Goal: Information Seeking & Learning: Understand process/instructions

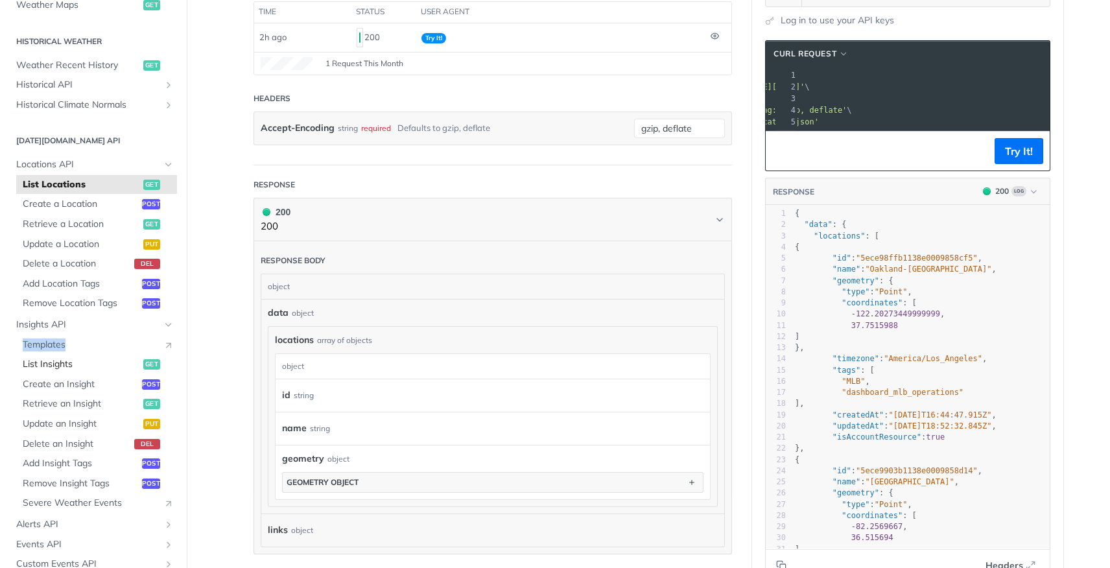
click at [40, 371] on link "List Insights get" at bounding box center [96, 364] width 161 height 19
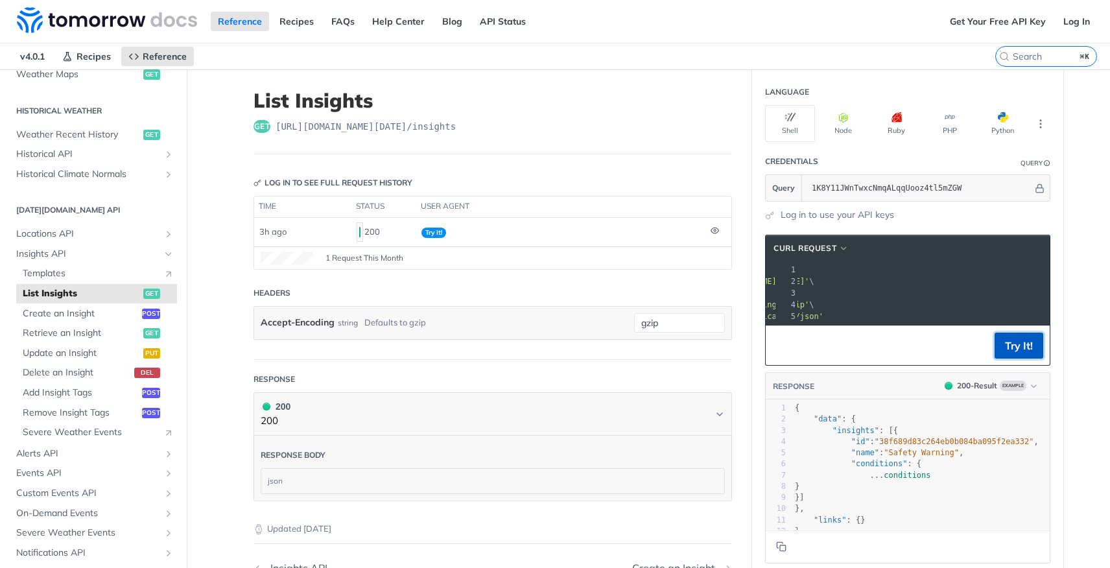
click at [998, 355] on button "Try It!" at bounding box center [1018, 346] width 49 height 26
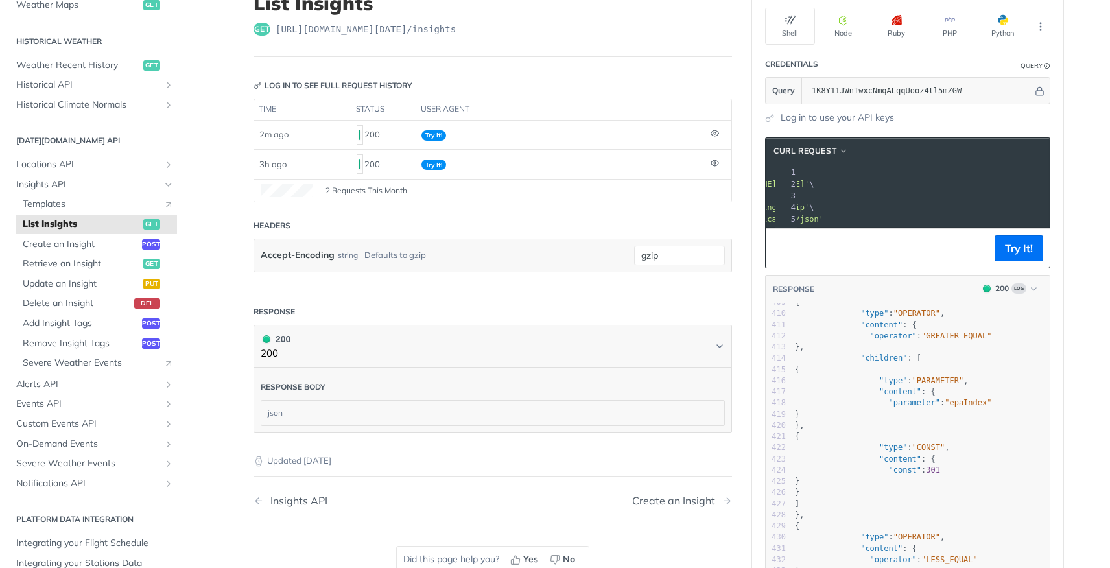
scroll to position [266, 0]
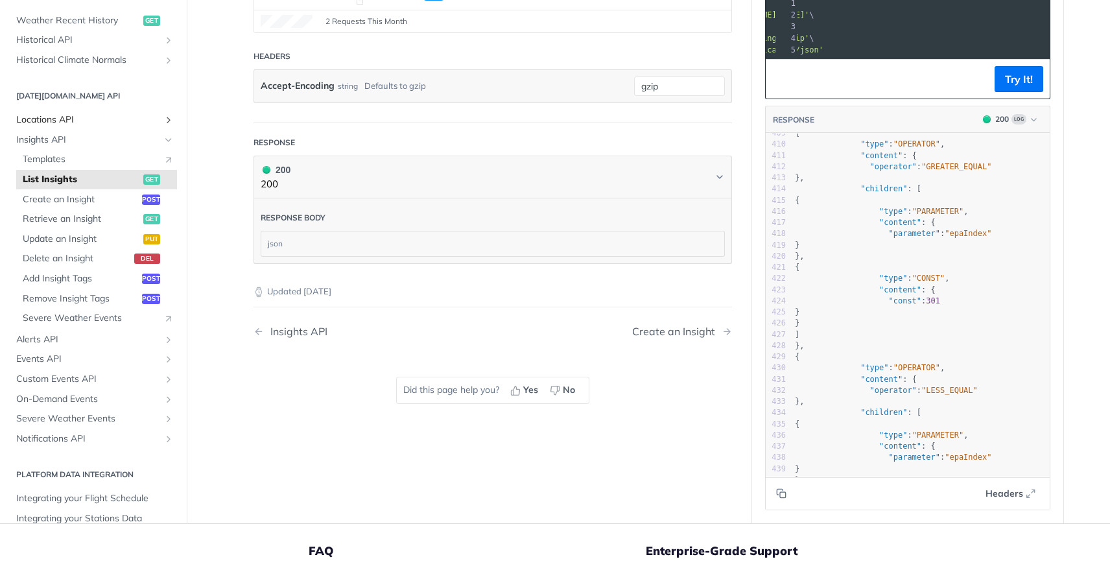
click at [58, 119] on span "Locations API" at bounding box center [88, 119] width 144 height 13
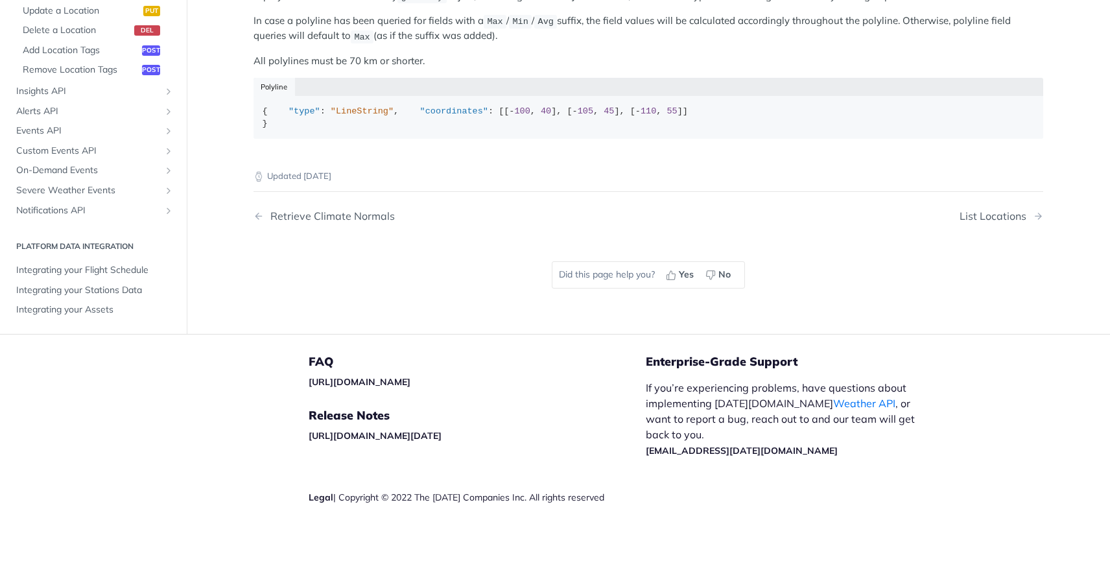
scroll to position [703, 0]
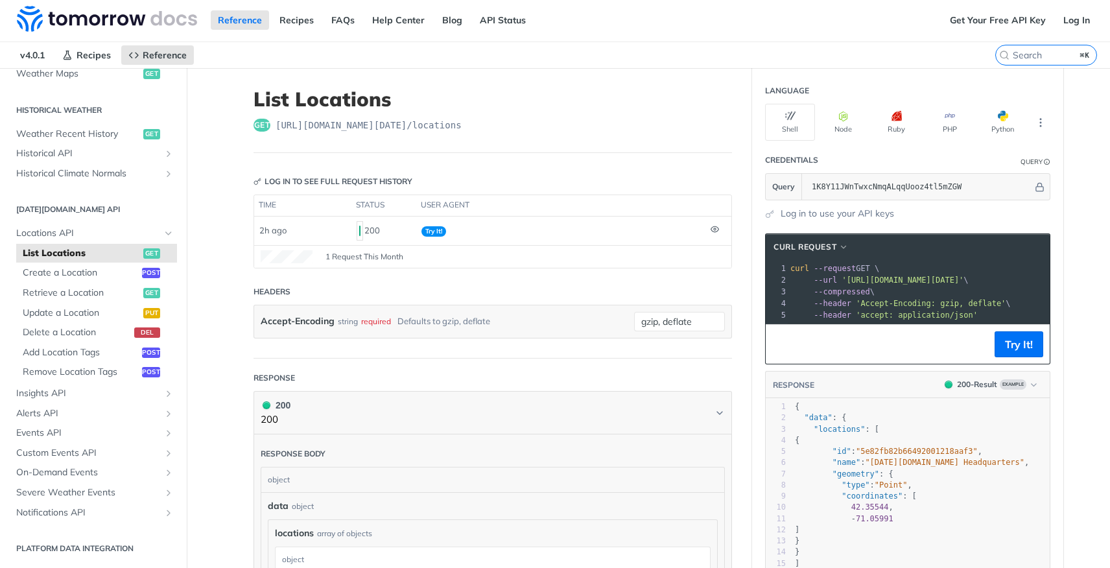
scroll to position [3, 0]
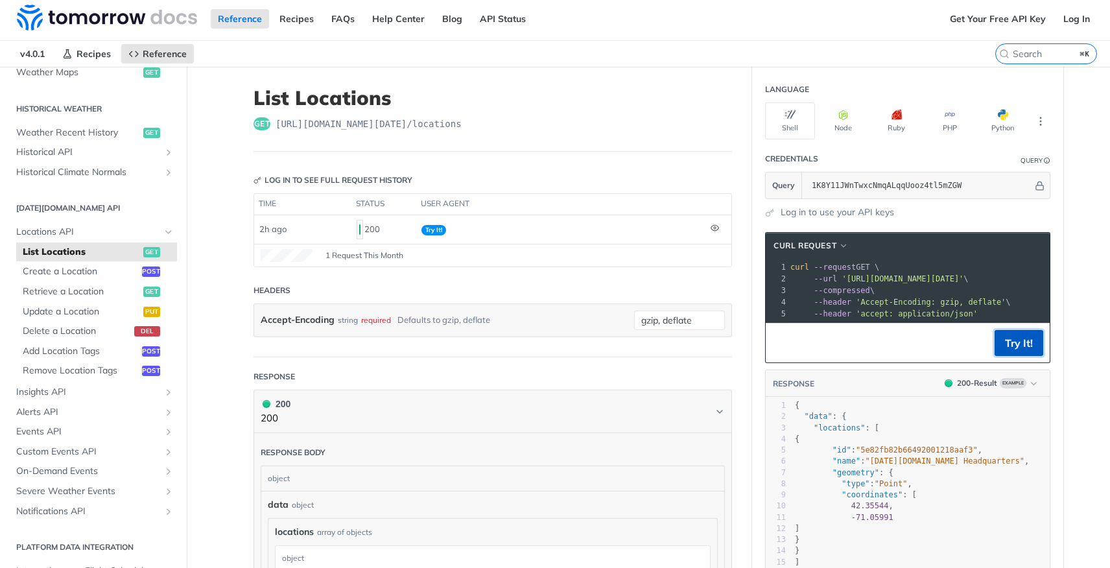
click at [1005, 349] on button "Try It!" at bounding box center [1018, 343] width 49 height 26
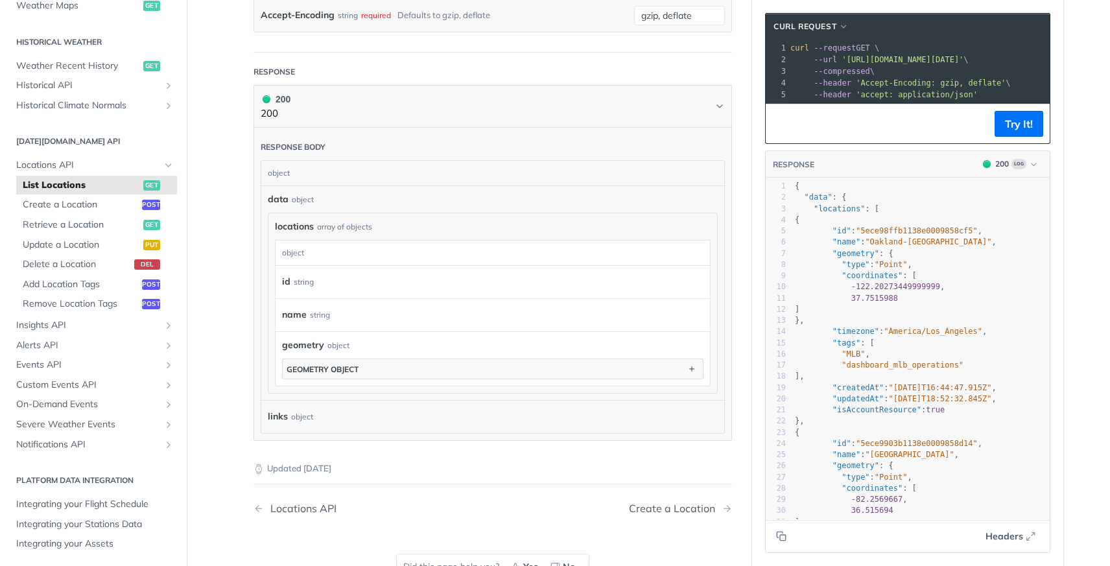
scroll to position [305, 0]
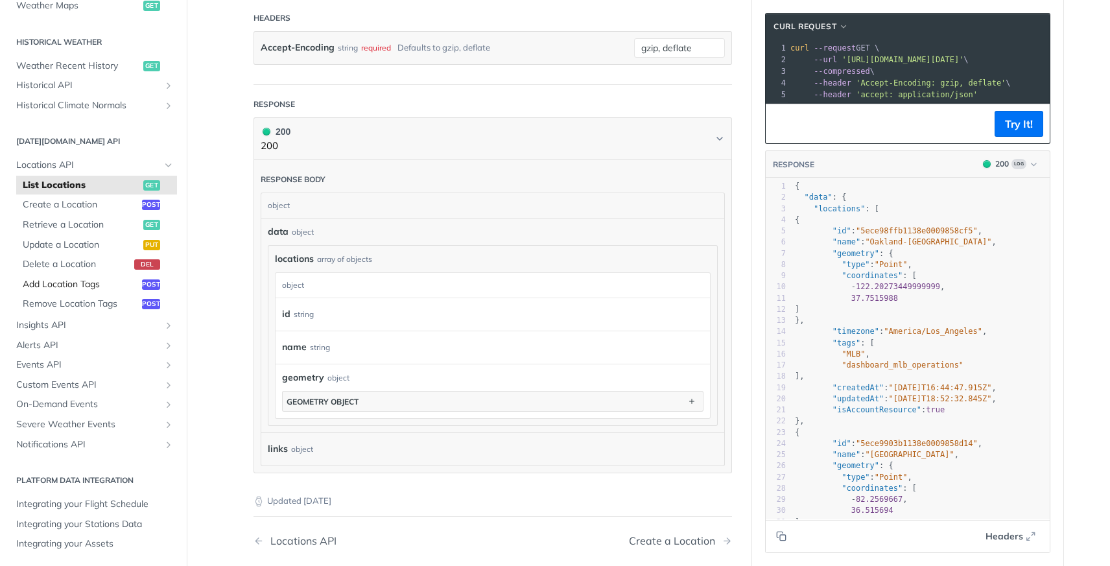
click at [86, 285] on span "Add Location Tags" at bounding box center [81, 284] width 116 height 13
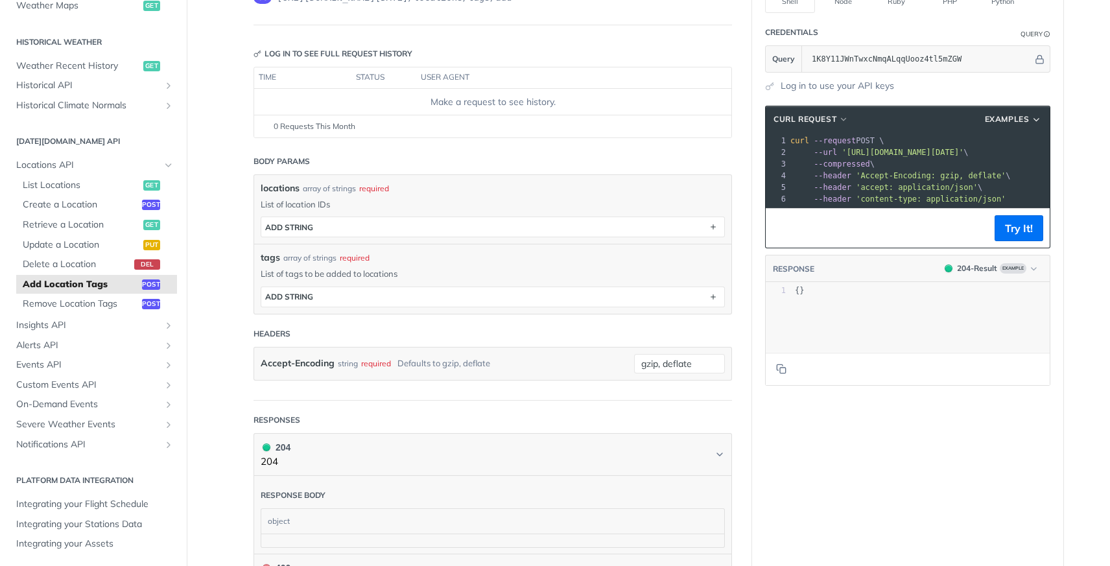
scroll to position [131, 0]
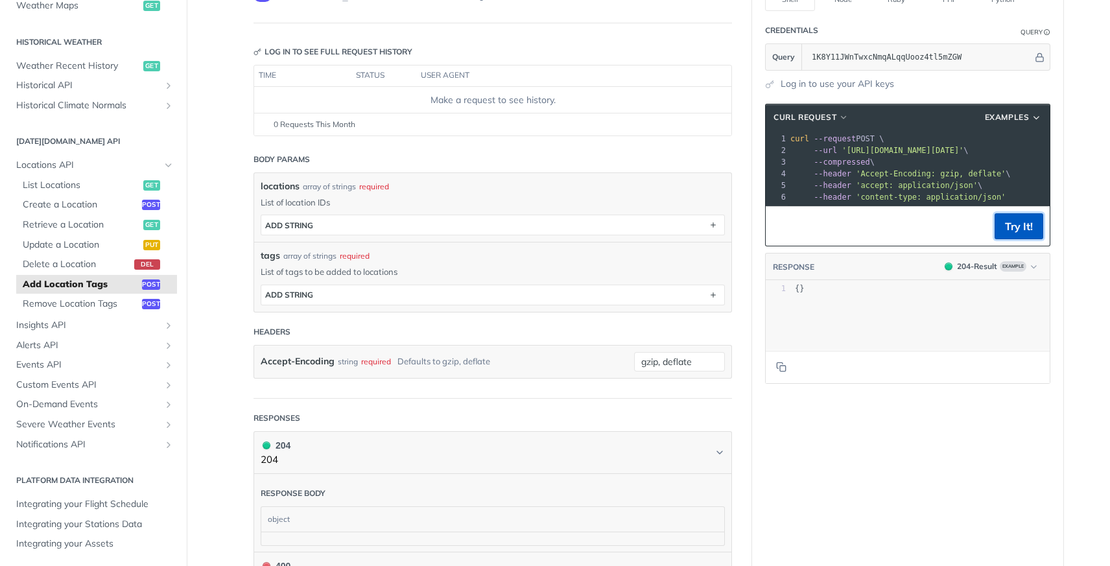
click at [1007, 233] on button "Try It!" at bounding box center [1018, 226] width 49 height 26
click at [67, 190] on span "List Locations" at bounding box center [81, 185] width 117 height 13
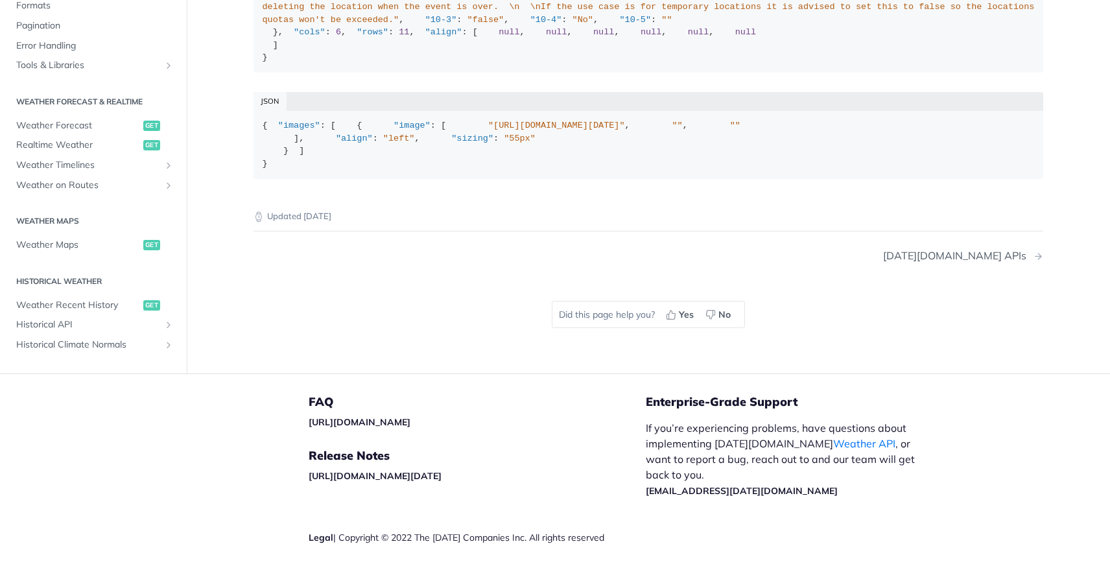
scroll to position [761, 0]
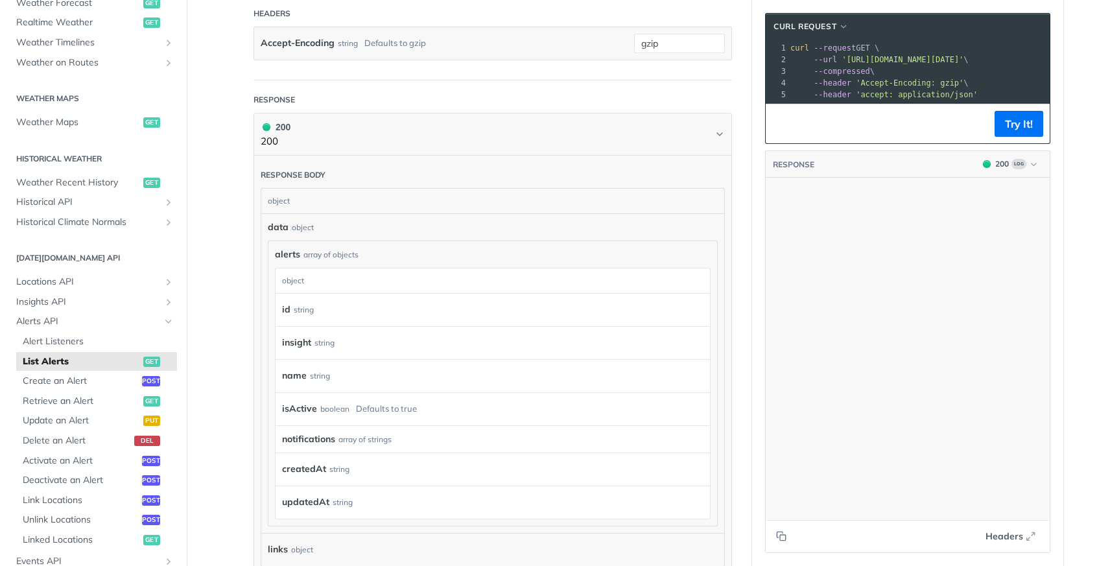
scroll to position [3885, 0]
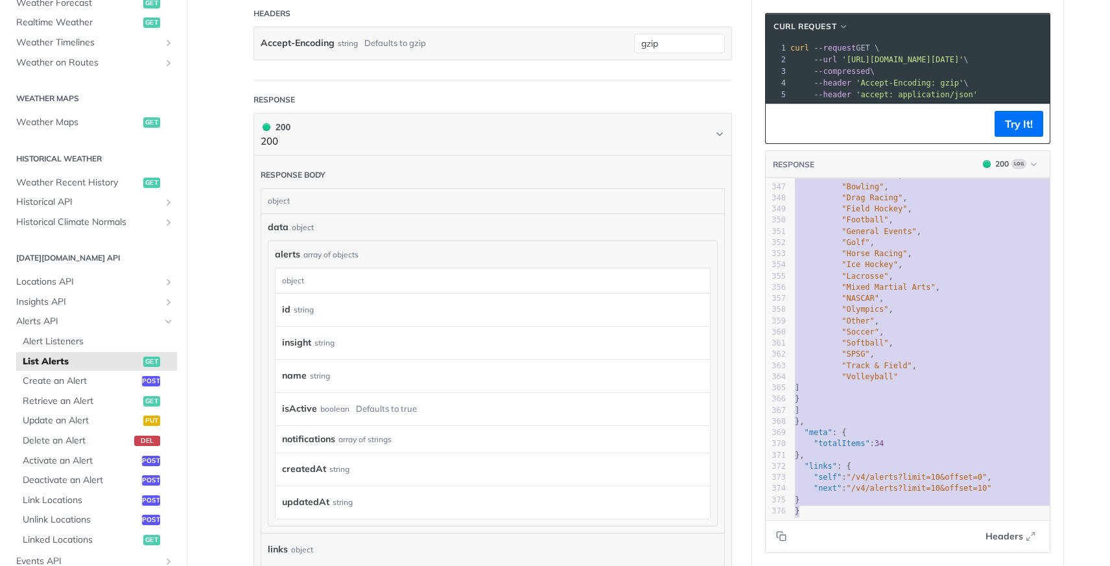
click at [882, 408] on pre "]" at bounding box center [1129, 410] width 674 height 11
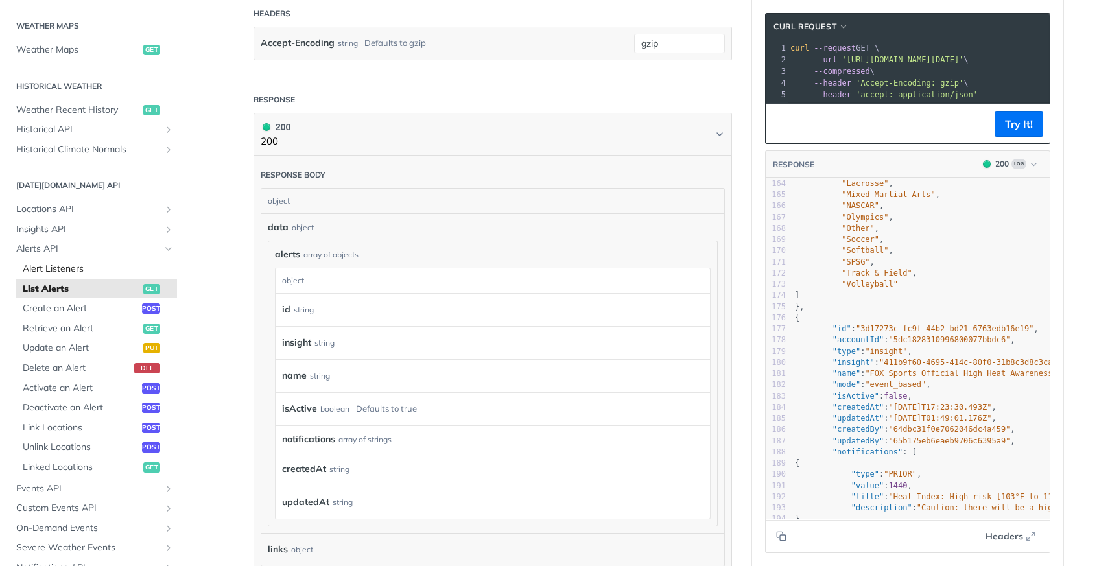
scroll to position [515, 0]
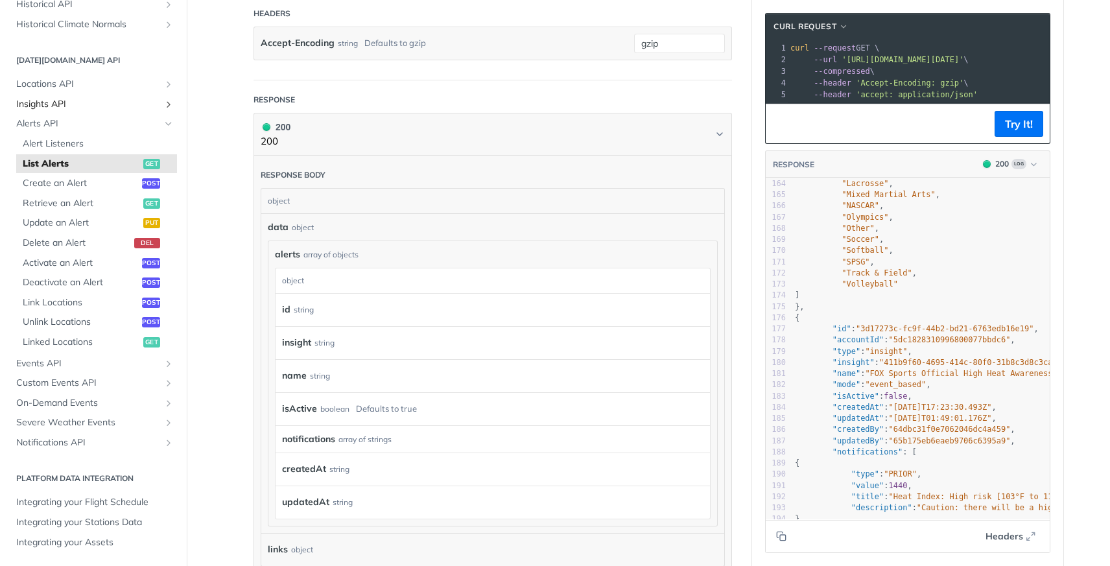
click at [56, 106] on span "Insights API" at bounding box center [88, 104] width 144 height 13
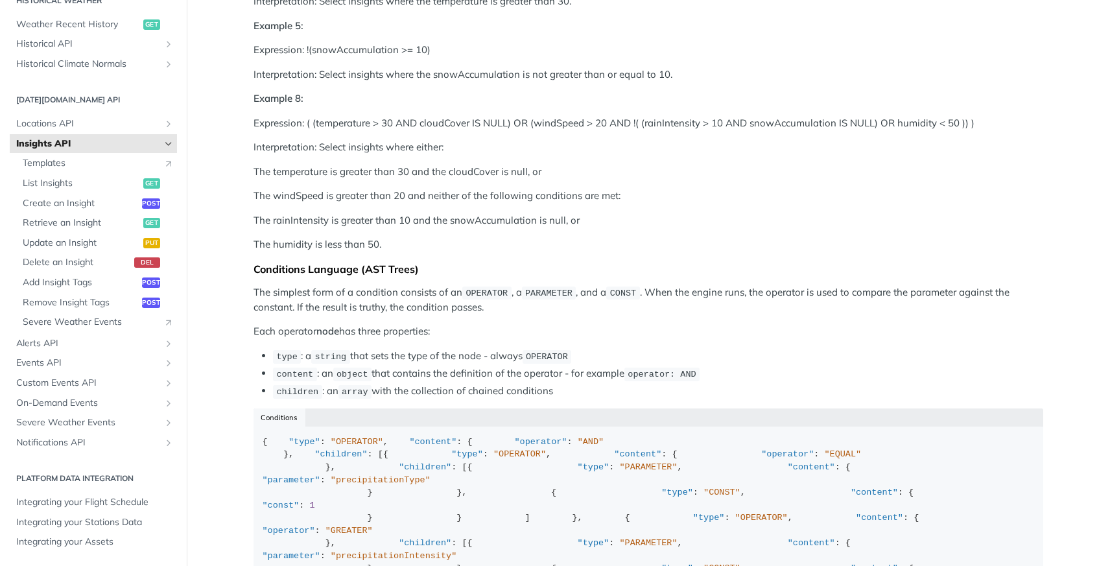
scroll to position [1262, 0]
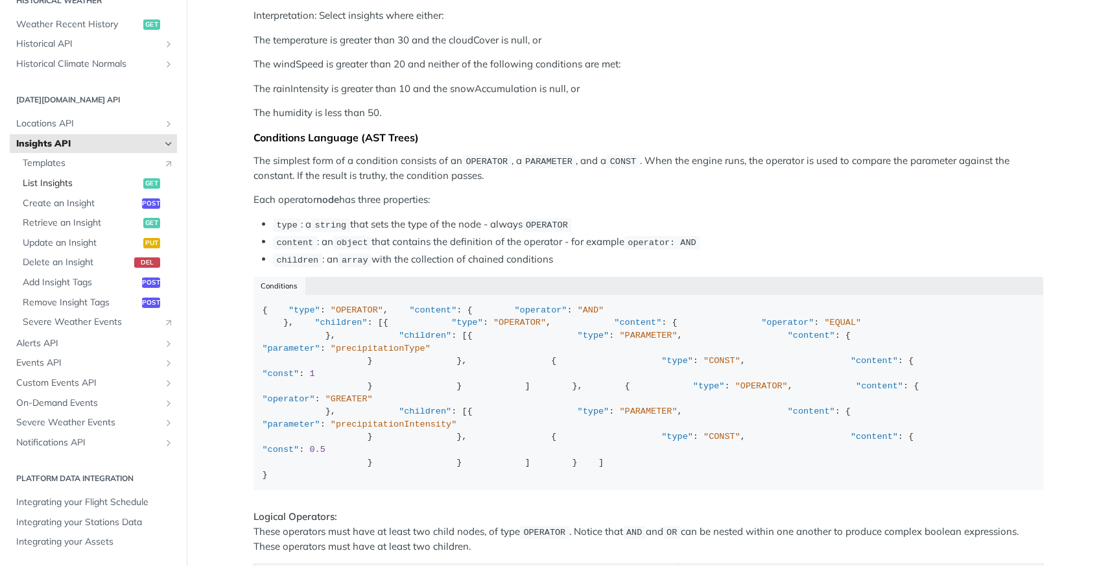
click at [62, 185] on span "List Insights" at bounding box center [81, 183] width 117 height 13
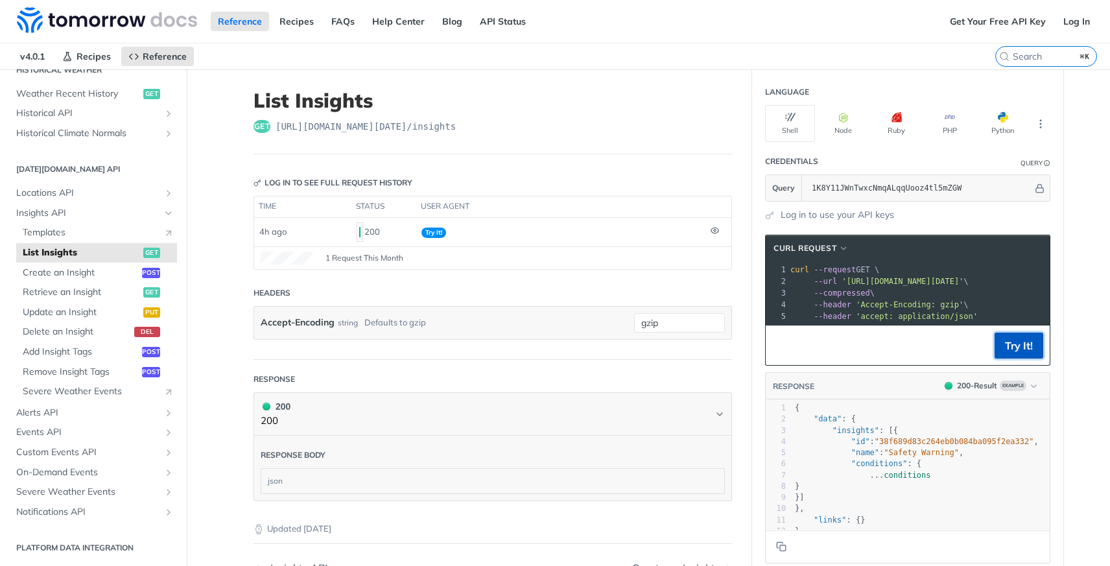
click at [1025, 358] on button "Try It!" at bounding box center [1018, 346] width 49 height 26
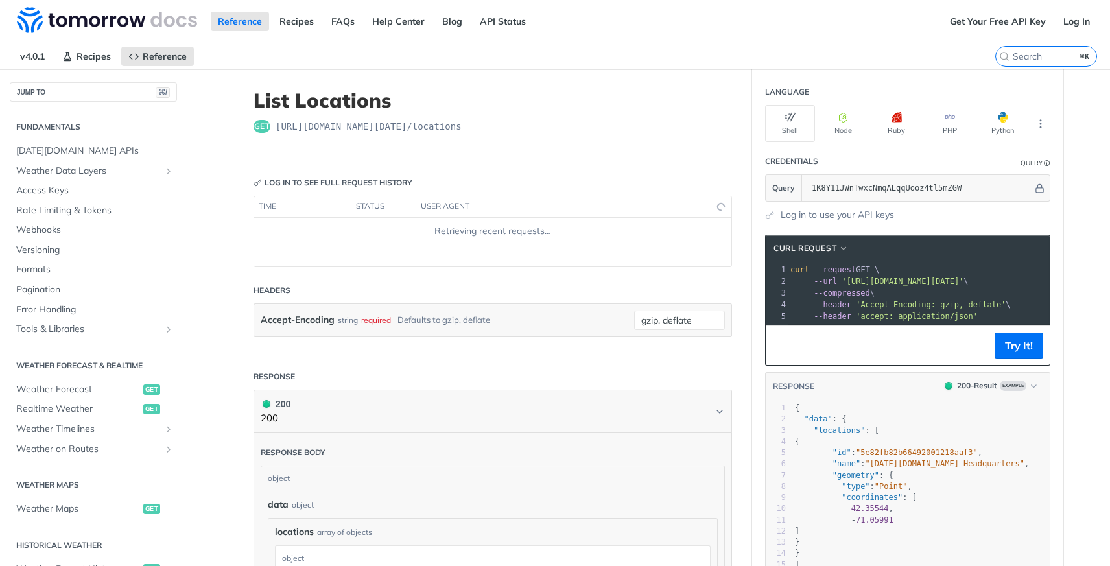
scroll to position [295, 0]
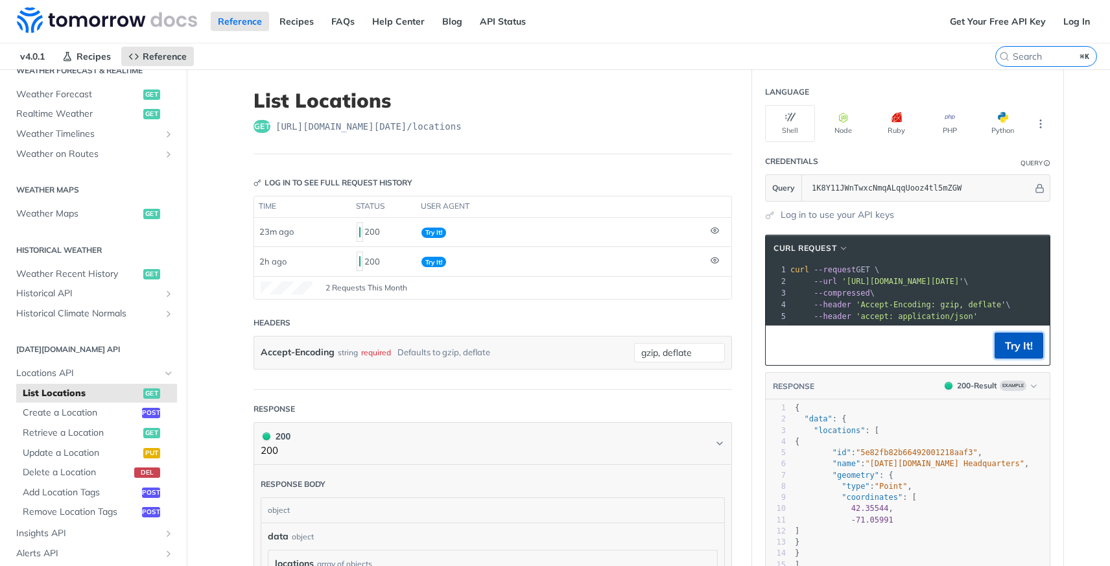
click at [1018, 354] on button "Try It!" at bounding box center [1018, 346] width 49 height 26
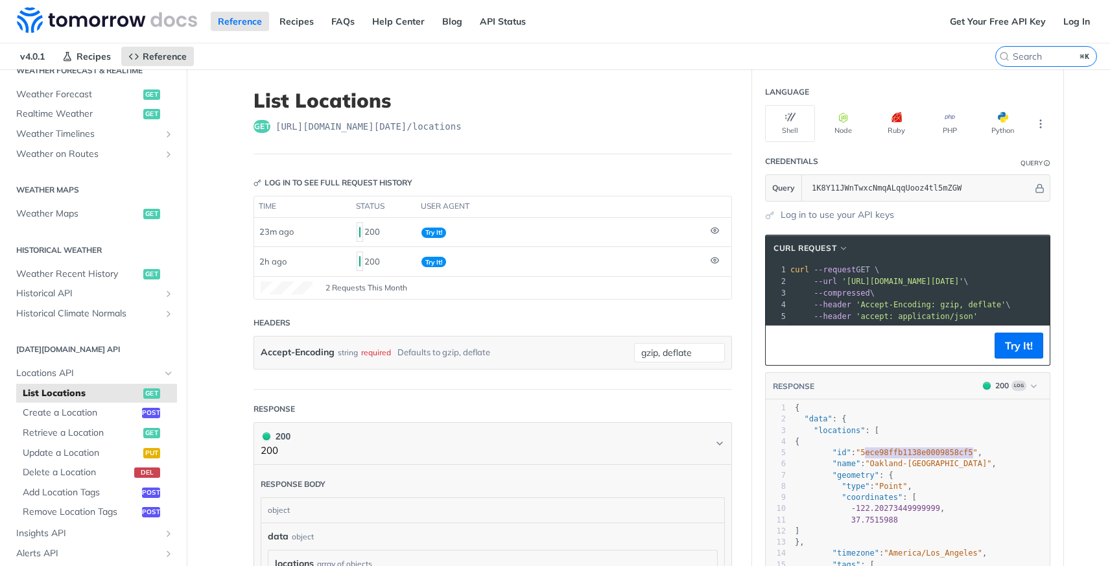
type textarea "5ece98ffb1138e0009858cf5"
drag, startPoint x: 860, startPoint y: 463, endPoint x: 972, endPoint y: 462, distance: 111.5
click at [972, 457] on span ""5ece98ffb1138e0009858cf5"" at bounding box center [917, 452] width 122 height 9
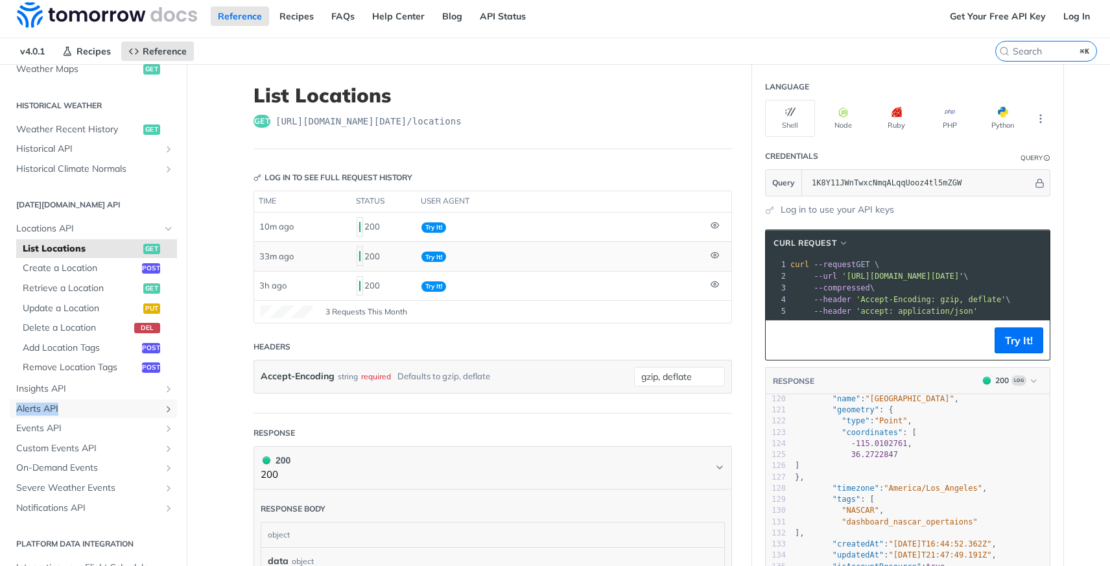
scroll to position [0, 0]
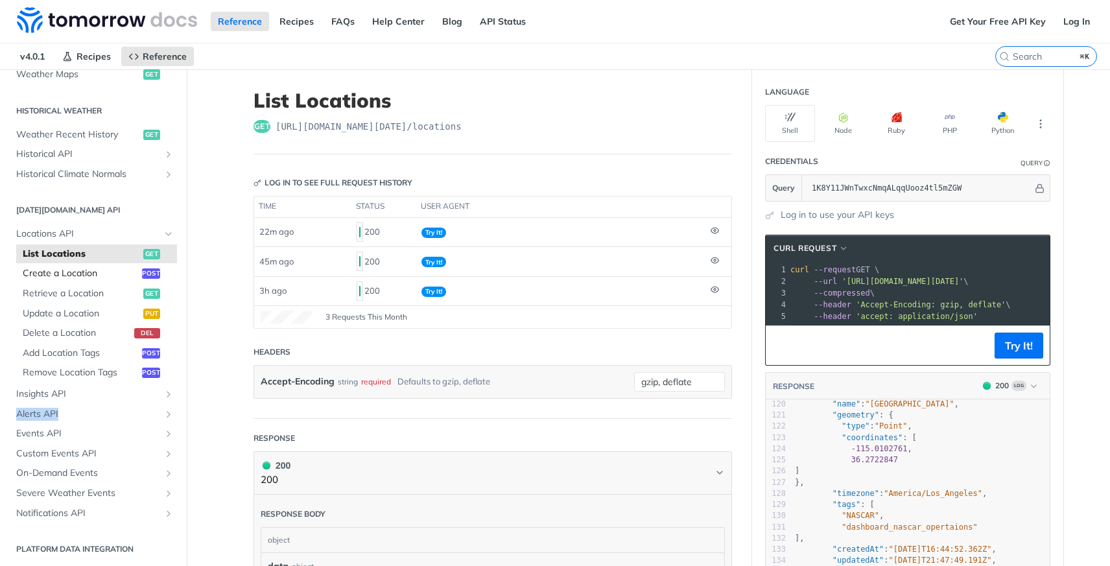
click at [70, 274] on span "Create a Location" at bounding box center [81, 273] width 116 height 13
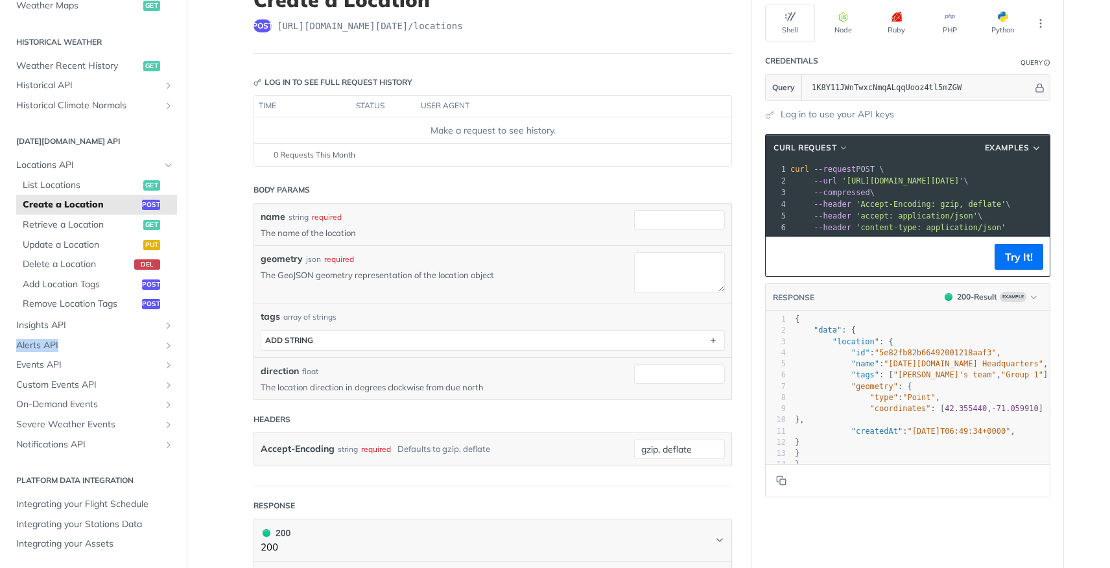
scroll to position [434, 0]
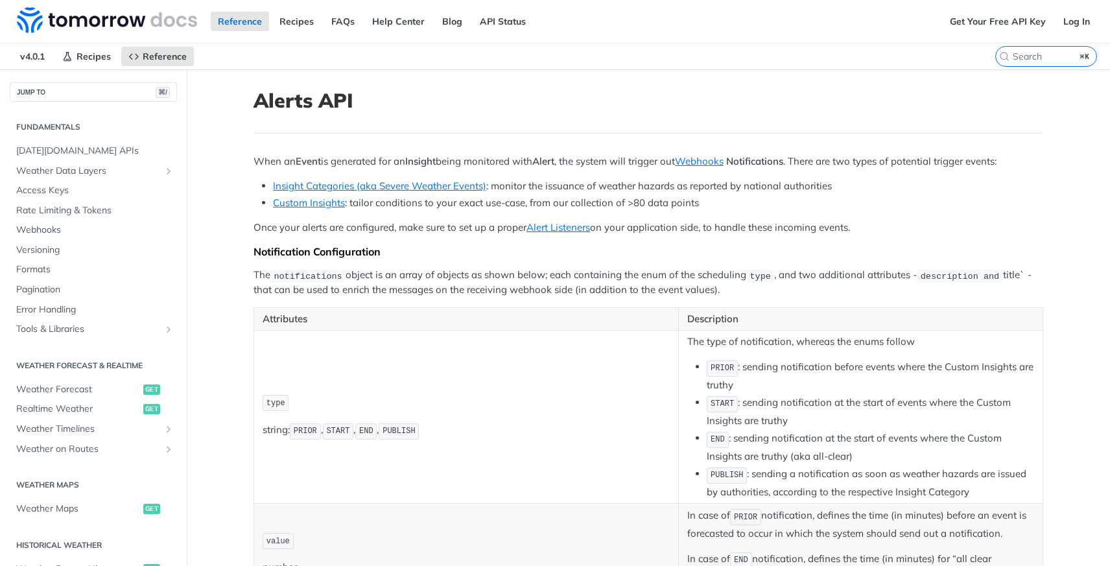
scroll to position [295, 0]
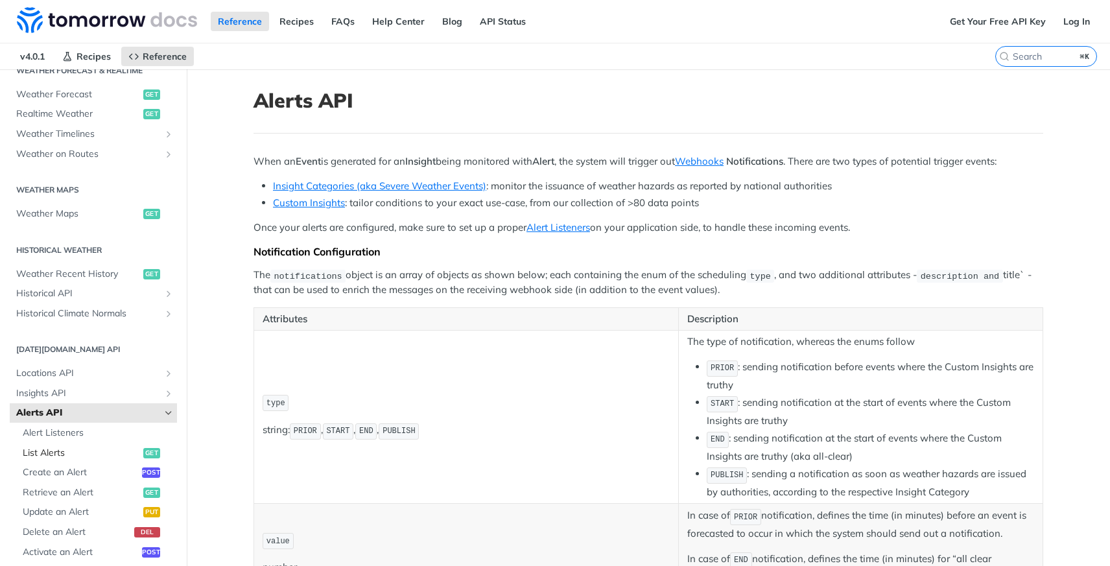
click at [53, 451] on span "List Alerts" at bounding box center [81, 453] width 117 height 13
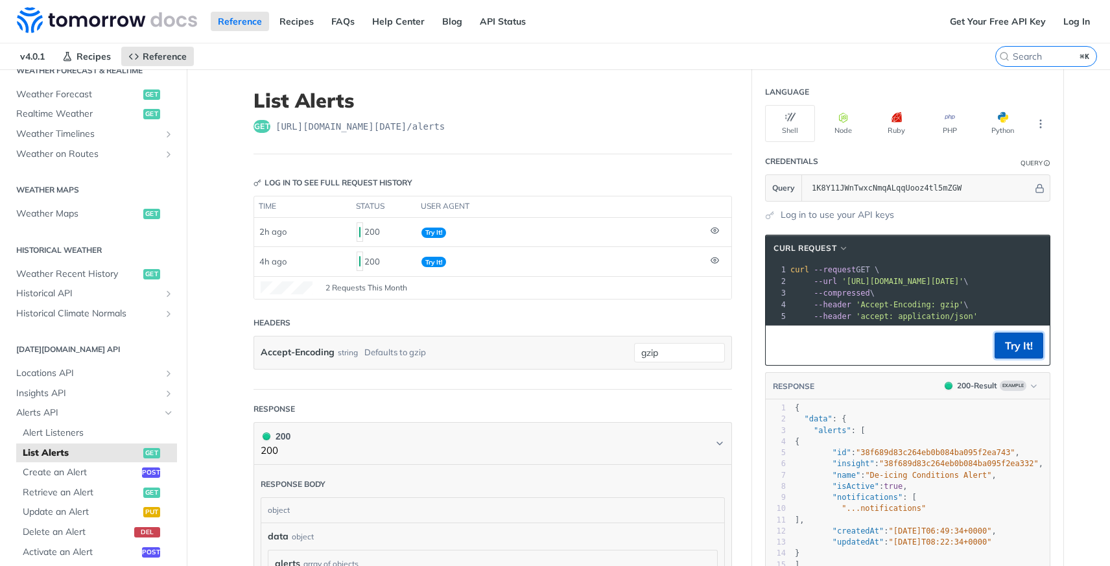
click at [1027, 358] on button "Try It!" at bounding box center [1018, 346] width 49 height 26
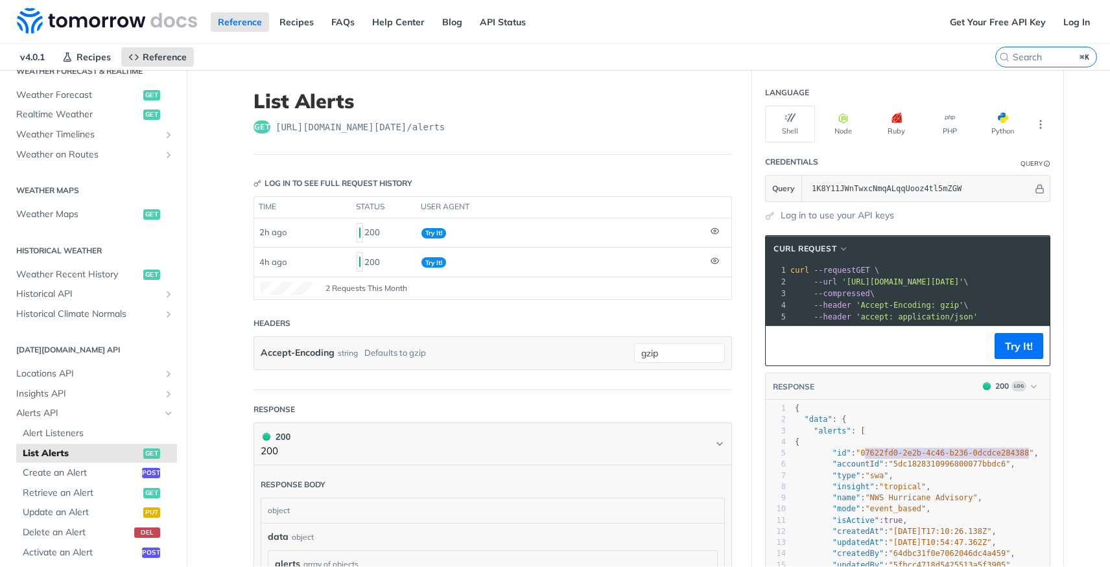
scroll to position [0, 10]
type textarea "07622fd0-2e2b-4c46-b236-0dcdce284388"
drag, startPoint x: 861, startPoint y: 463, endPoint x: 1019, endPoint y: 460, distance: 158.2
click at [1019, 457] on span ""07622fd0-2e2b-4c46-b236-0dcdce284388"" at bounding box center [935, 452] width 178 height 9
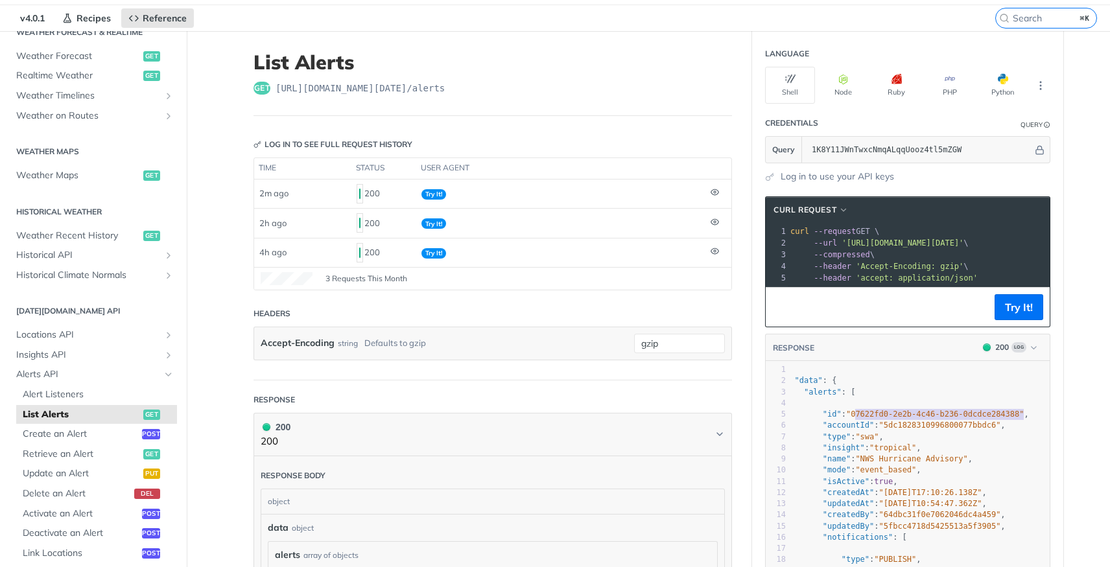
scroll to position [42, 0]
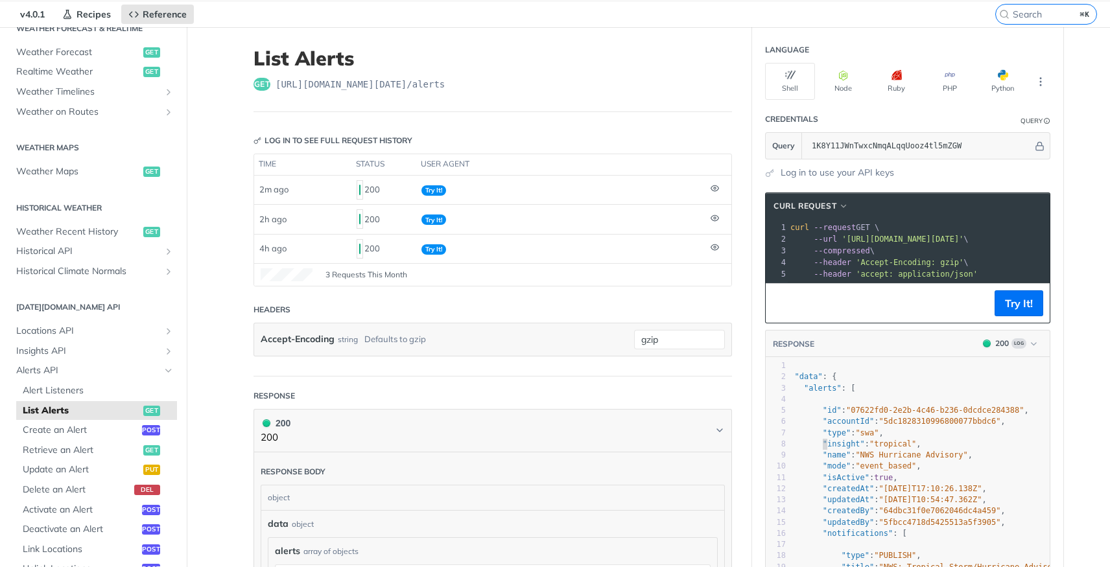
click at [817, 449] on span ""insight" : "tropical" ," at bounding box center [853, 443] width 136 height 9
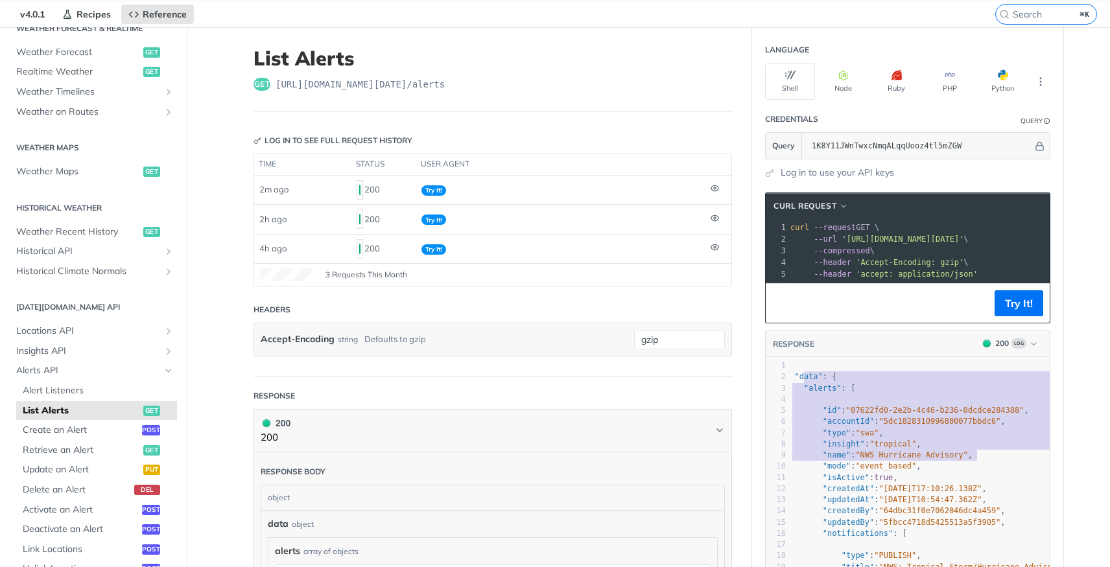
type textarea "ata": { "alerts": [ { "id": "07622fd0-2e2b-4c46-b236-0dcdce284388", "accountId"…"
drag, startPoint x: 797, startPoint y: 387, endPoint x: 977, endPoint y: 474, distance: 200.3
click at [95, 352] on span "Insights API" at bounding box center [88, 351] width 144 height 13
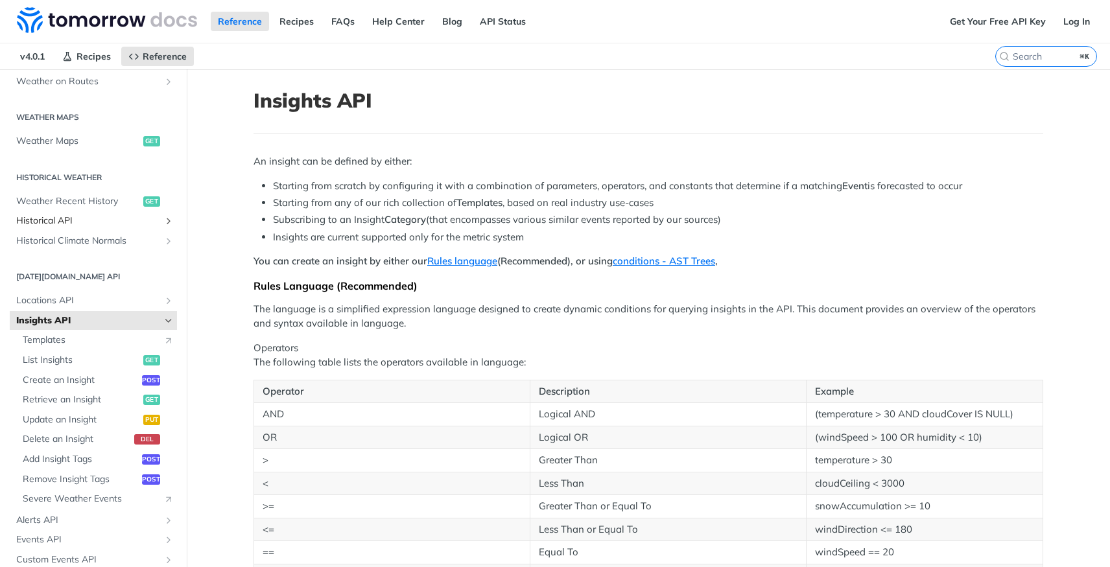
scroll to position [411, 0]
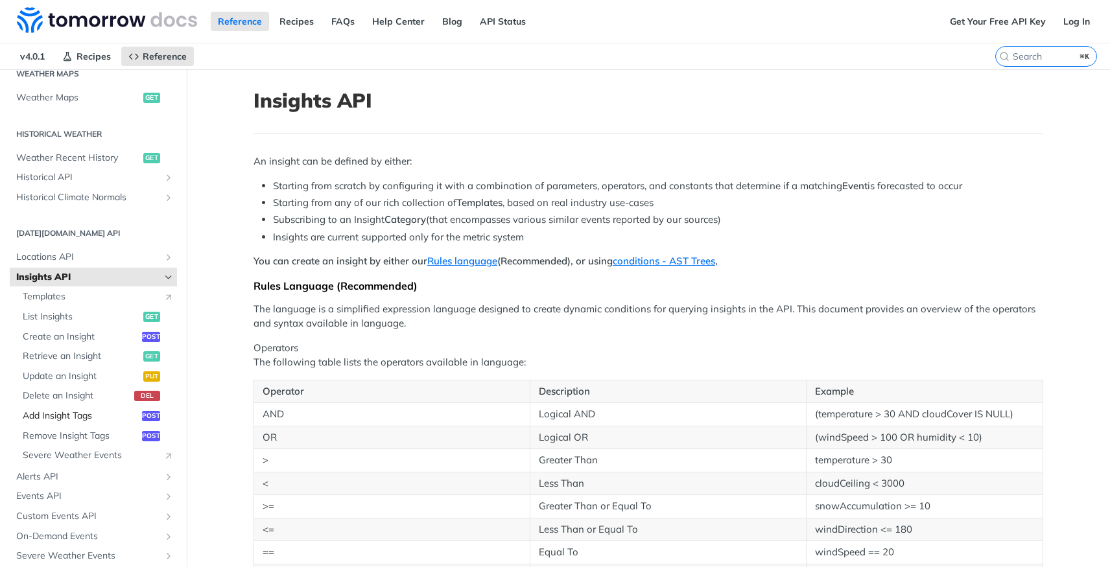
click at [76, 417] on span "Add Insight Tags" at bounding box center [81, 416] width 116 height 13
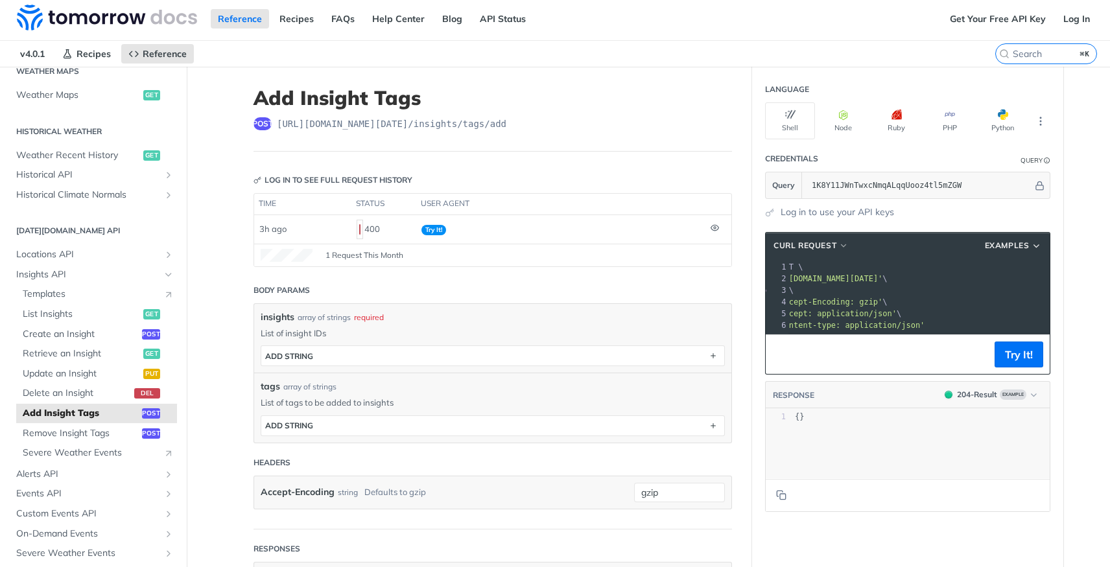
scroll to position [0, 84]
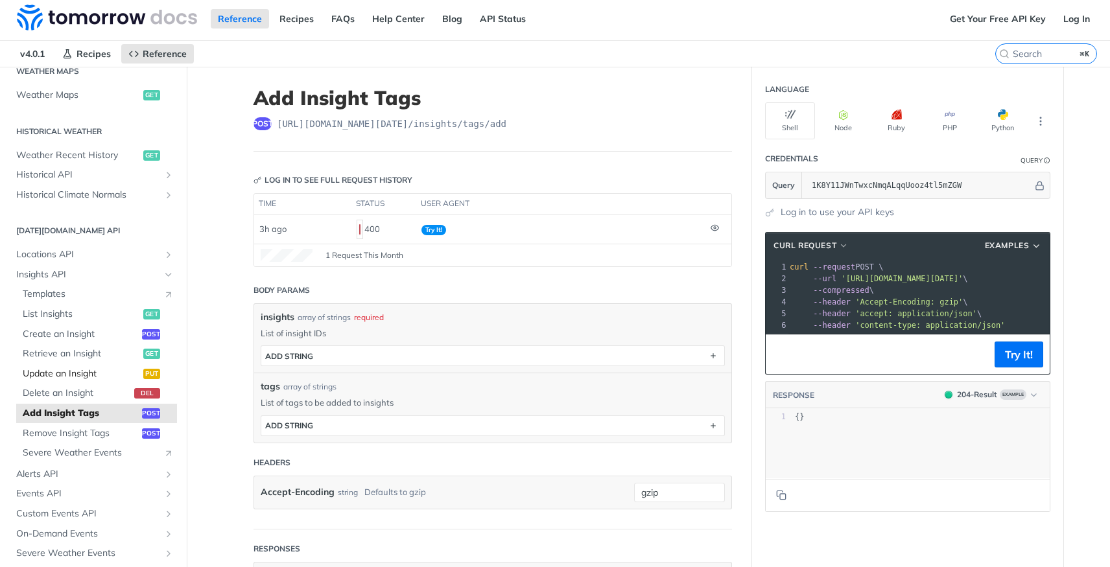
click at [57, 369] on span "Update an Insight" at bounding box center [81, 374] width 117 height 13
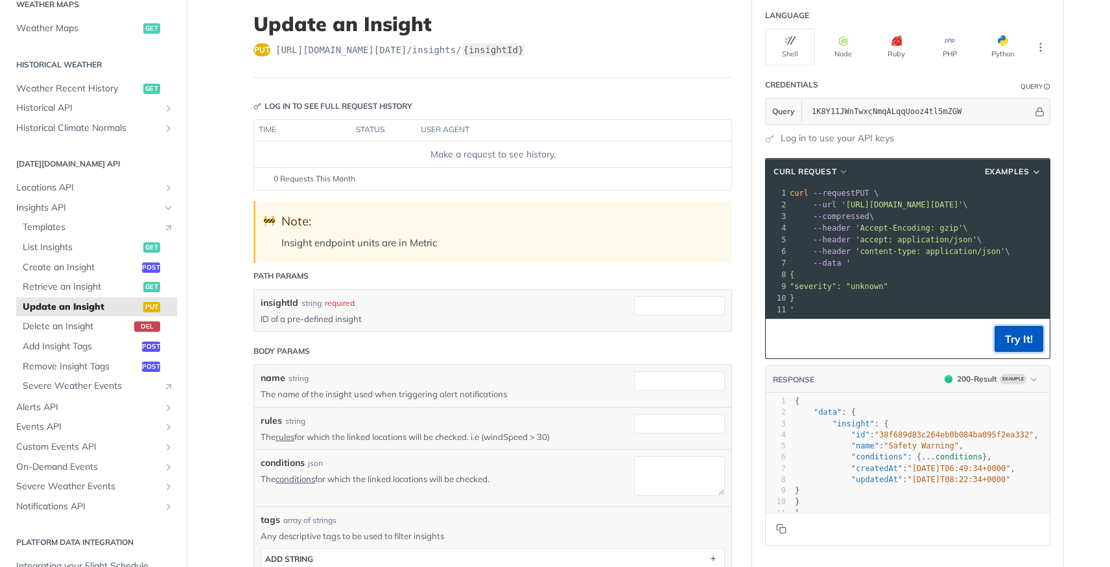
click at [1014, 352] on button "Try It!" at bounding box center [1018, 339] width 49 height 26
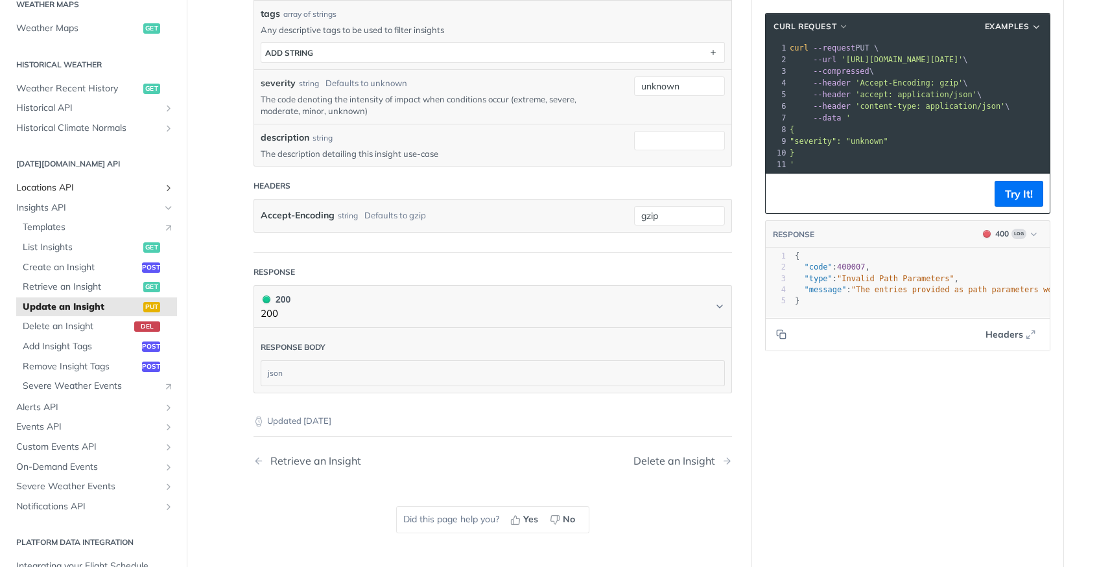
click at [163, 188] on icon "Show subpages for Locations API" at bounding box center [168, 188] width 10 height 10
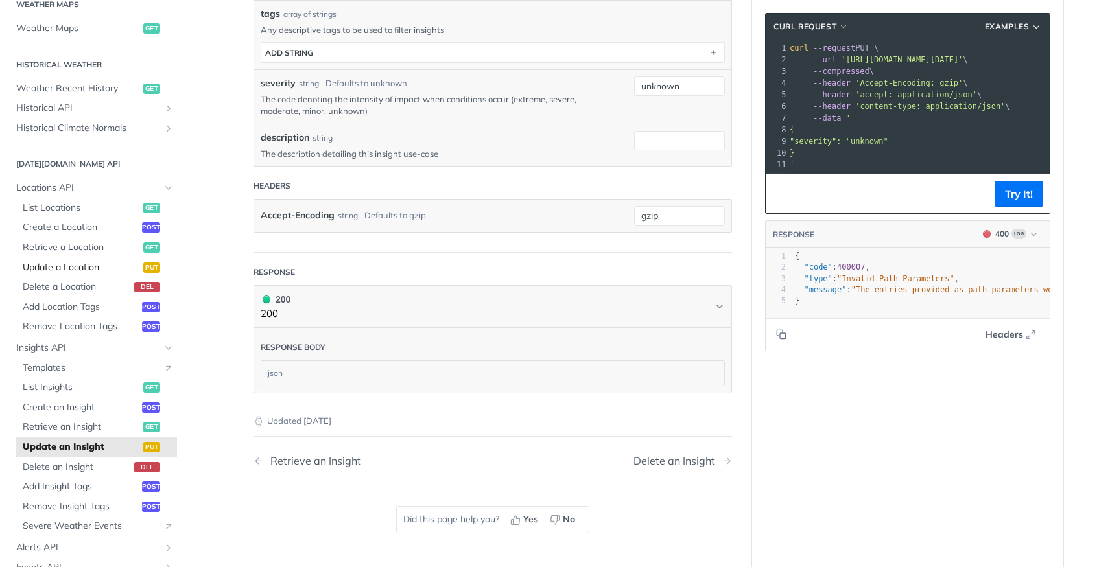
click at [89, 265] on span "Update a Location" at bounding box center [81, 267] width 117 height 13
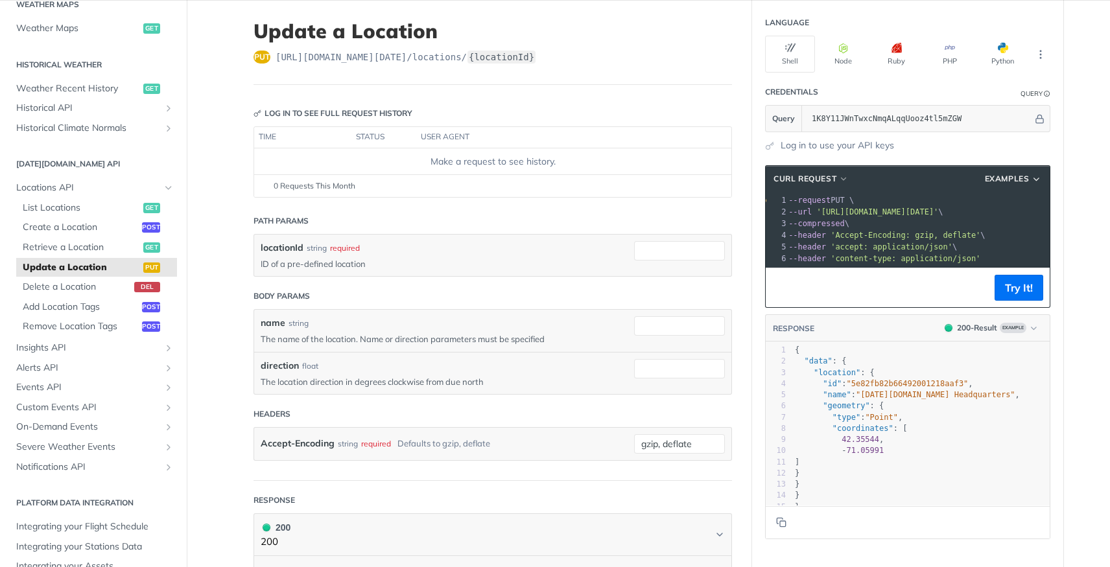
scroll to position [0, 49]
click at [91, 350] on span "Insights API" at bounding box center [88, 348] width 144 height 13
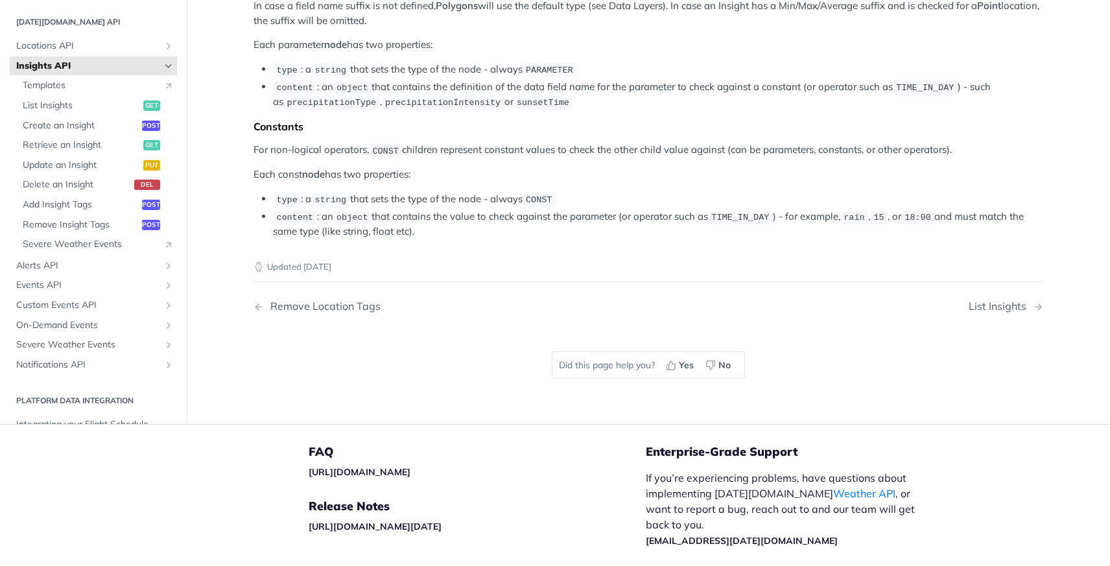
scroll to position [2525, 0]
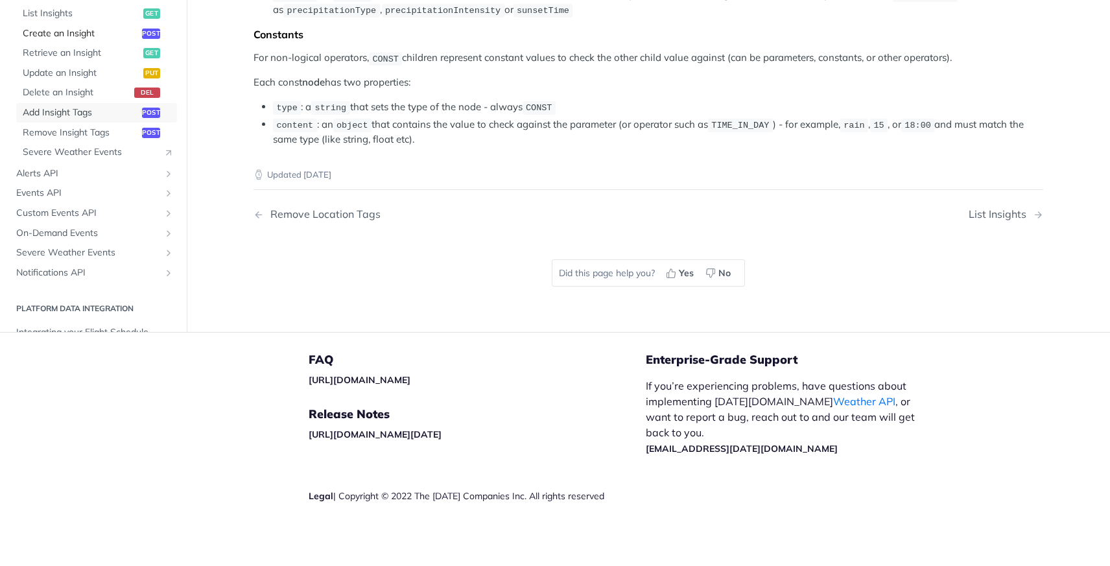
click at [61, 119] on span "Add Insight Tags" at bounding box center [81, 112] width 116 height 13
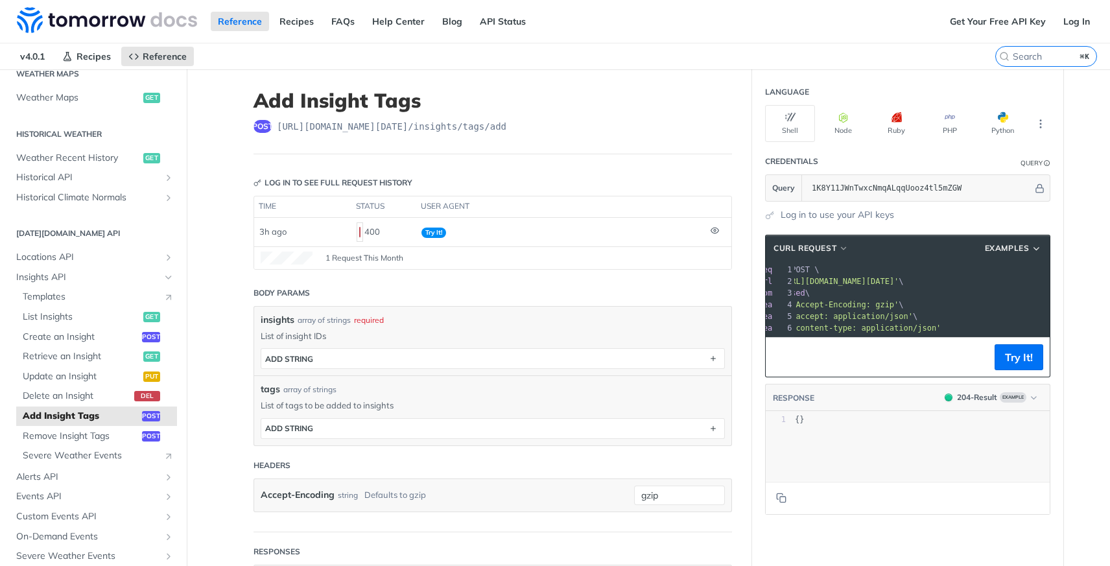
scroll to position [0, 71]
